Goal: Transaction & Acquisition: Obtain resource

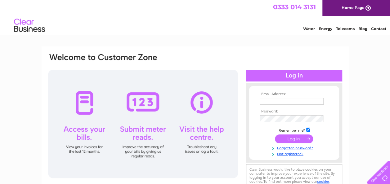
click at [270, 100] on input "text" at bounding box center [292, 101] width 64 height 7
type input "[EMAIL_ADDRESS][DOMAIN_NAME]"
click at [291, 140] on input "submit" at bounding box center [294, 139] width 38 height 9
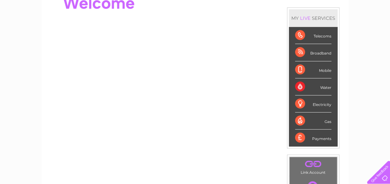
scroll to position [14, 0]
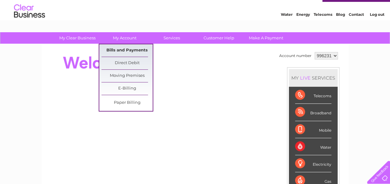
click at [128, 47] on link "Bills and Payments" at bounding box center [127, 50] width 51 height 12
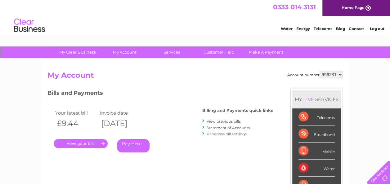
click at [218, 123] on link "View previous bills" at bounding box center [224, 121] width 34 height 5
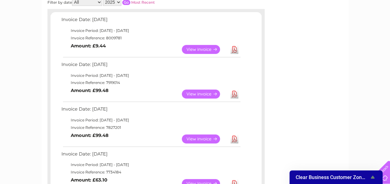
scroll to position [72, 0]
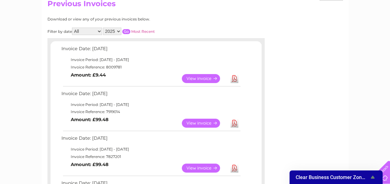
click at [203, 79] on link "View" at bounding box center [205, 78] width 46 height 9
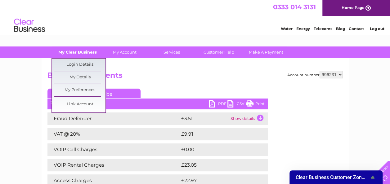
click at [79, 51] on link "My Clear Business" at bounding box center [77, 52] width 51 height 11
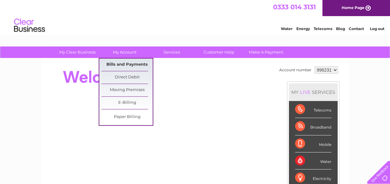
click at [125, 65] on link "Bills and Payments" at bounding box center [127, 65] width 51 height 12
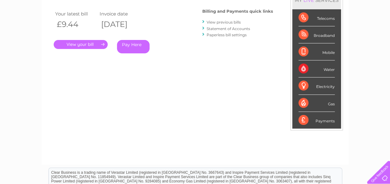
scroll to position [68, 0]
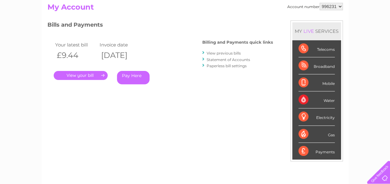
click at [238, 54] on link "View previous bills" at bounding box center [224, 53] width 34 height 5
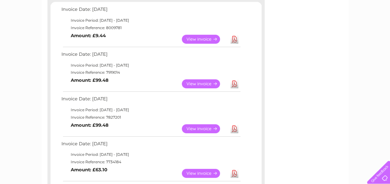
scroll to position [95, 0]
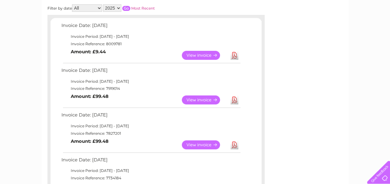
click at [214, 56] on link "View" at bounding box center [205, 55] width 46 height 9
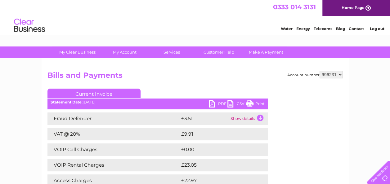
click at [225, 103] on link "PDF" at bounding box center [218, 104] width 19 height 9
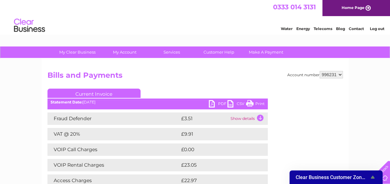
click at [380, 29] on link "Log out" at bounding box center [377, 28] width 15 height 5
